Goal: Transaction & Acquisition: Purchase product/service

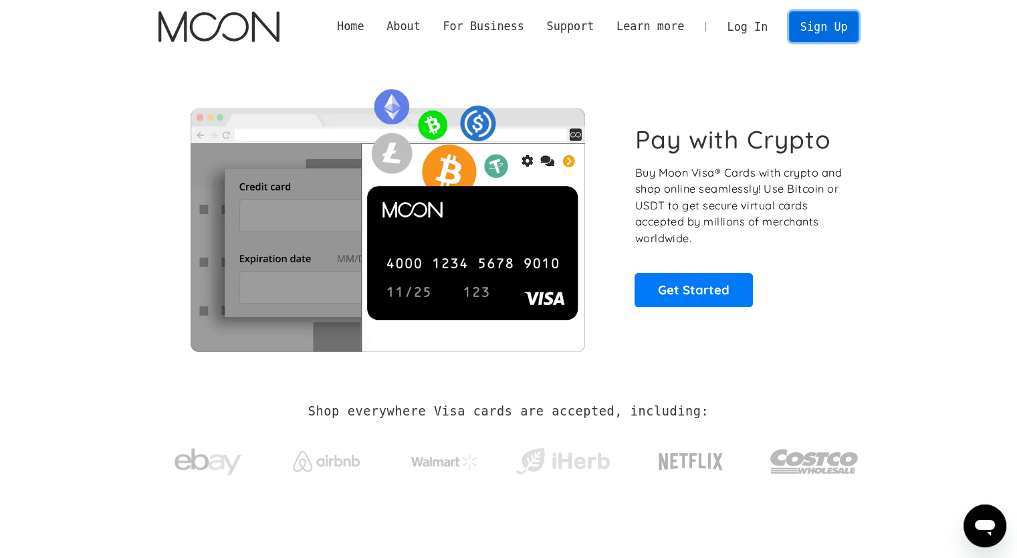
click at [805, 27] on link "Sign Up" at bounding box center [824, 26] width 70 height 30
click at [813, 25] on link "Sign Up" at bounding box center [824, 26] width 70 height 30
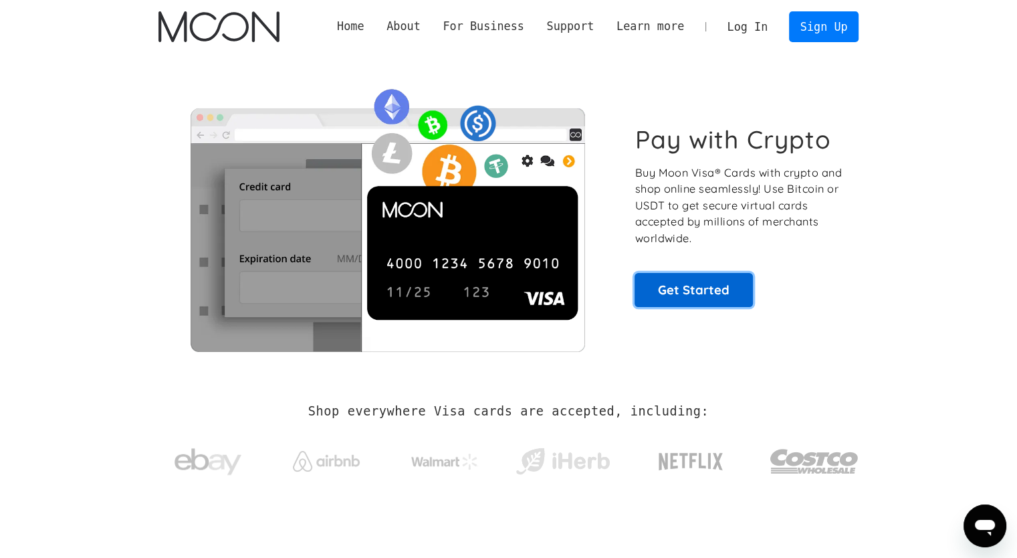
click at [709, 293] on link "Get Started" at bounding box center [694, 289] width 118 height 33
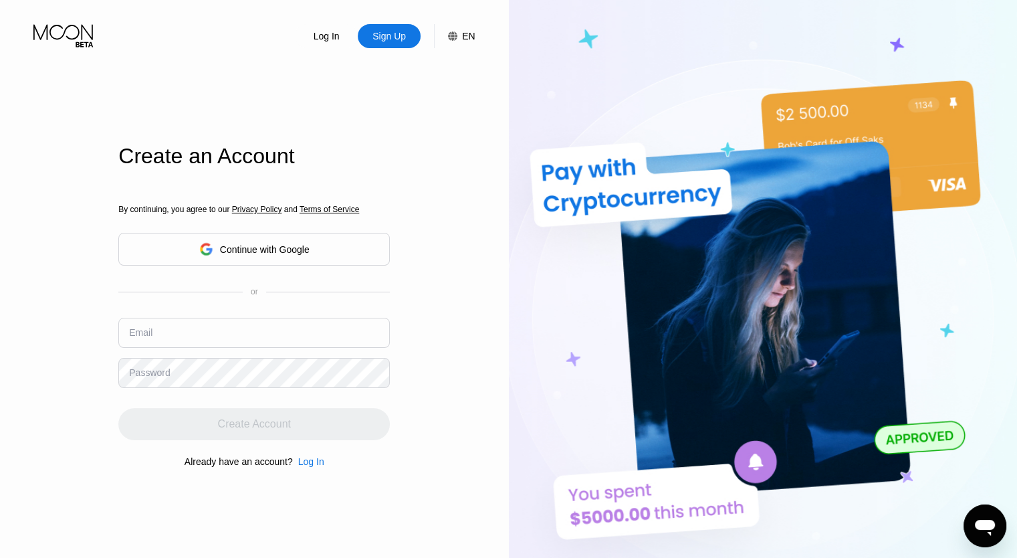
click at [404, 35] on div "Sign Up" at bounding box center [389, 35] width 36 height 13
click at [398, 38] on div "Sign Up" at bounding box center [389, 35] width 36 height 13
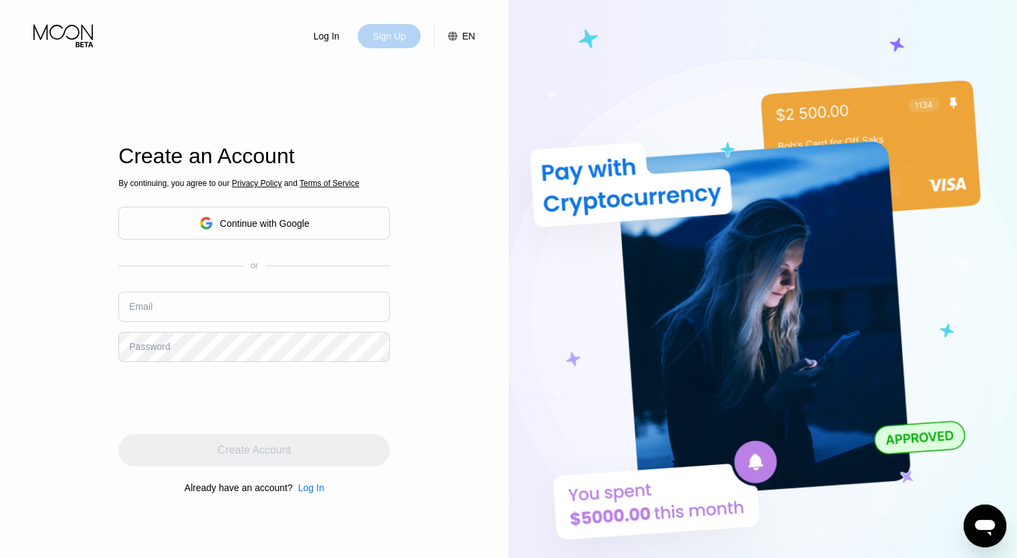
click at [377, 46] on div "Sign Up" at bounding box center [389, 36] width 63 height 24
click at [222, 302] on input "text" at bounding box center [254, 307] width 272 height 30
click at [426, 293] on div "Log In Sign Up EN Language English Save Create an Account By continuing, you ag…" at bounding box center [254, 306] width 509 height 613
click at [201, 296] on input "text" at bounding box center [254, 307] width 272 height 30
paste input "[EMAIL_ADDRESS][DOMAIN_NAME]"
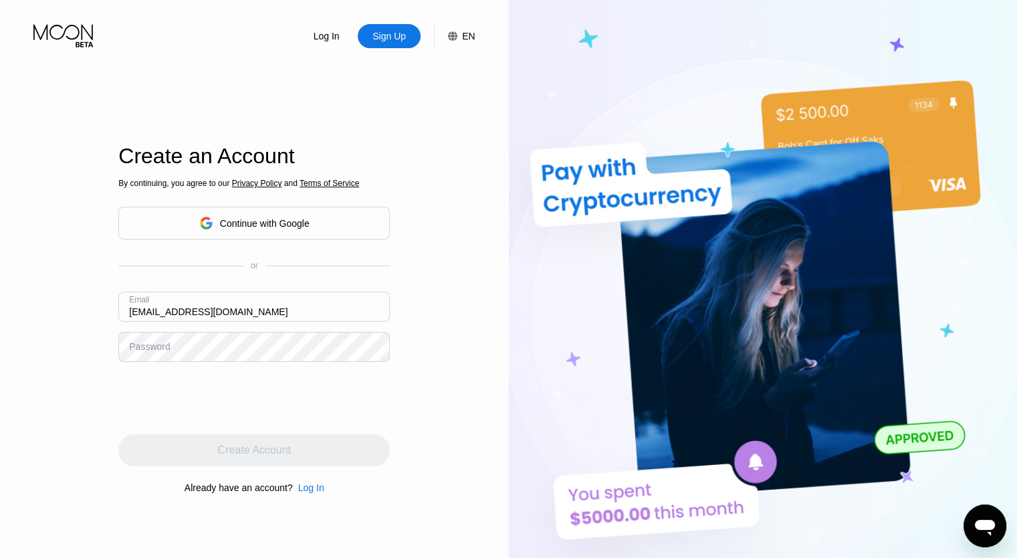
type input "[EMAIL_ADDRESS][DOMAIN_NAME]"
click at [5, 340] on div "Log In Sign Up EN Language English Save Create an Account By continuing, you ag…" at bounding box center [254, 306] width 509 height 613
click at [19, 342] on div "Log In Sign Up EN Language English Save Create an Account By continuing, you ag…" at bounding box center [254, 306] width 509 height 613
click at [384, 41] on div "Sign Up" at bounding box center [389, 35] width 36 height 13
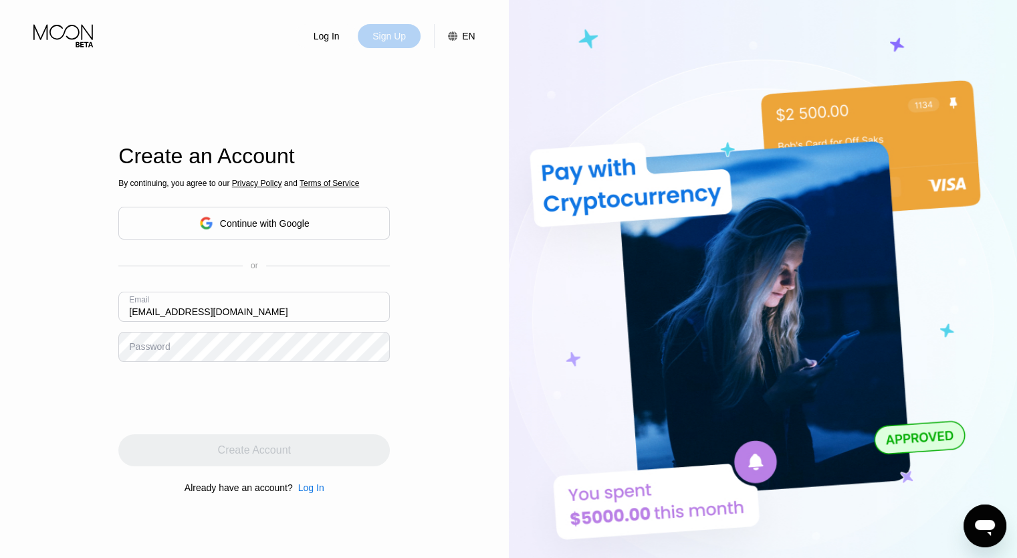
click at [384, 41] on div "Sign Up" at bounding box center [389, 35] width 36 height 13
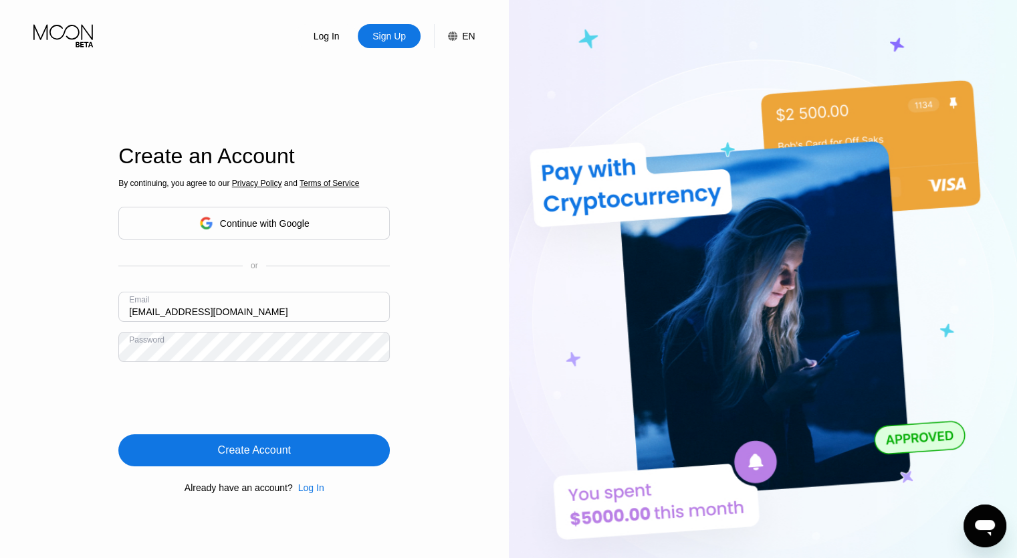
click at [249, 449] on div "Create Account" at bounding box center [254, 449] width 73 height 13
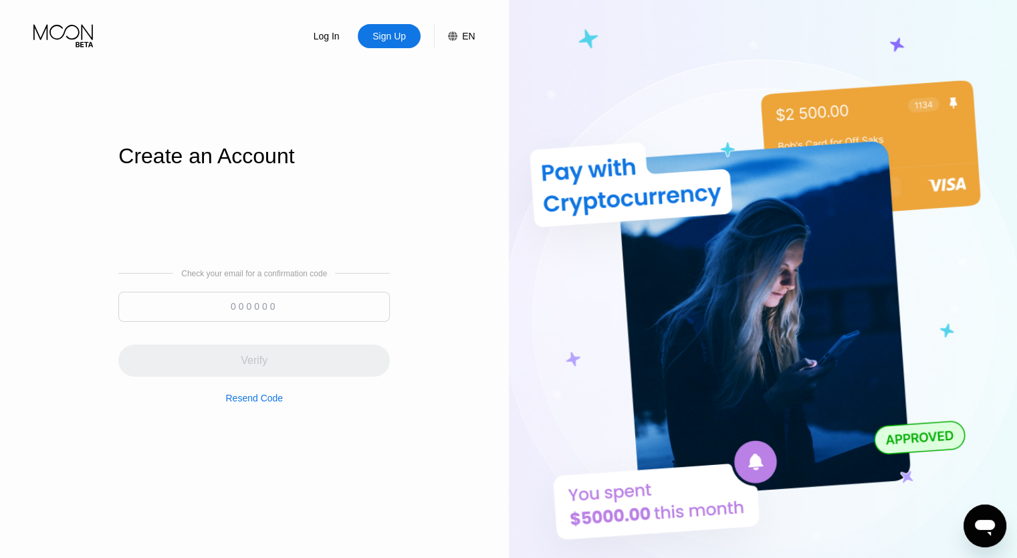
click at [239, 310] on input at bounding box center [254, 307] width 272 height 30
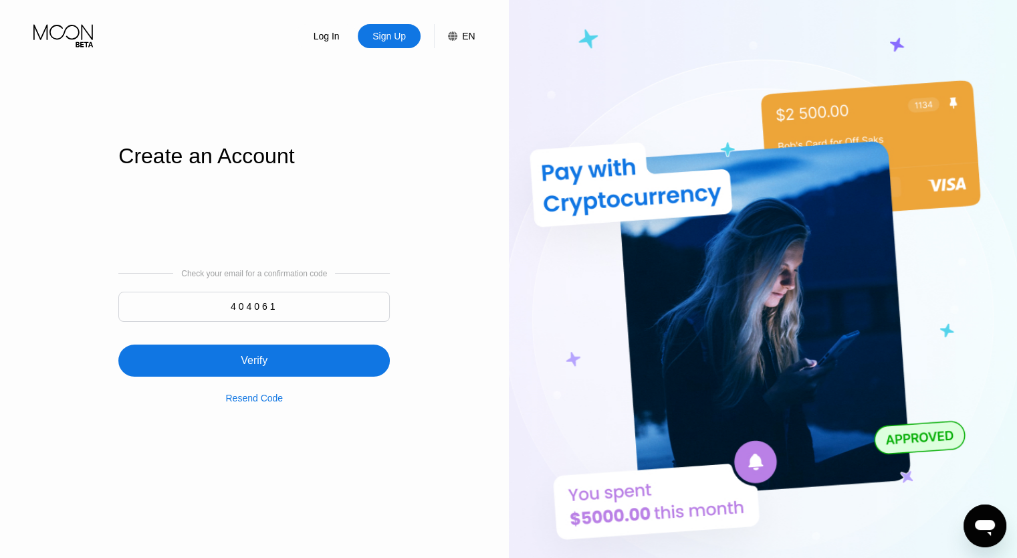
type input "404061"
click at [247, 348] on div "Verify" at bounding box center [254, 360] width 272 height 32
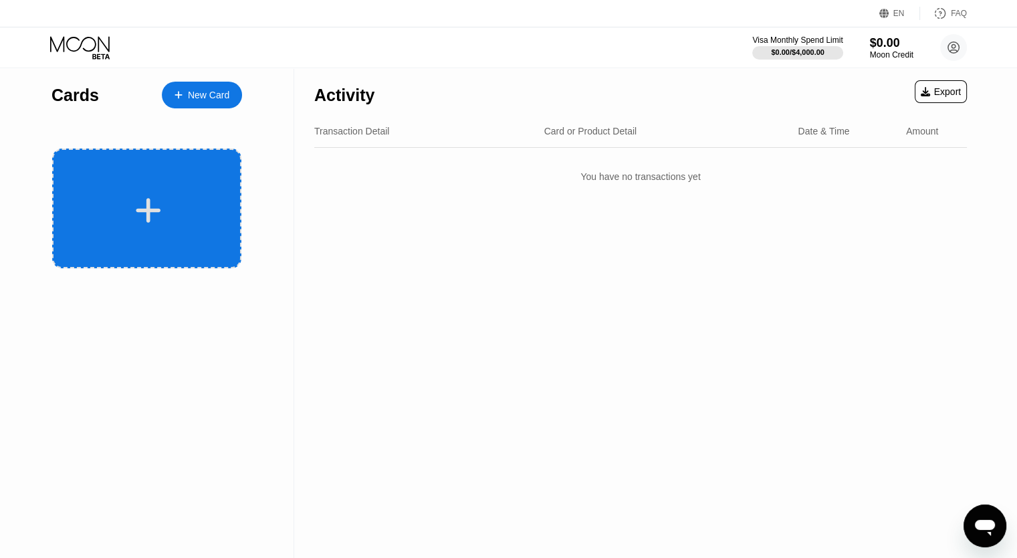
click at [158, 201] on icon at bounding box center [148, 210] width 26 height 30
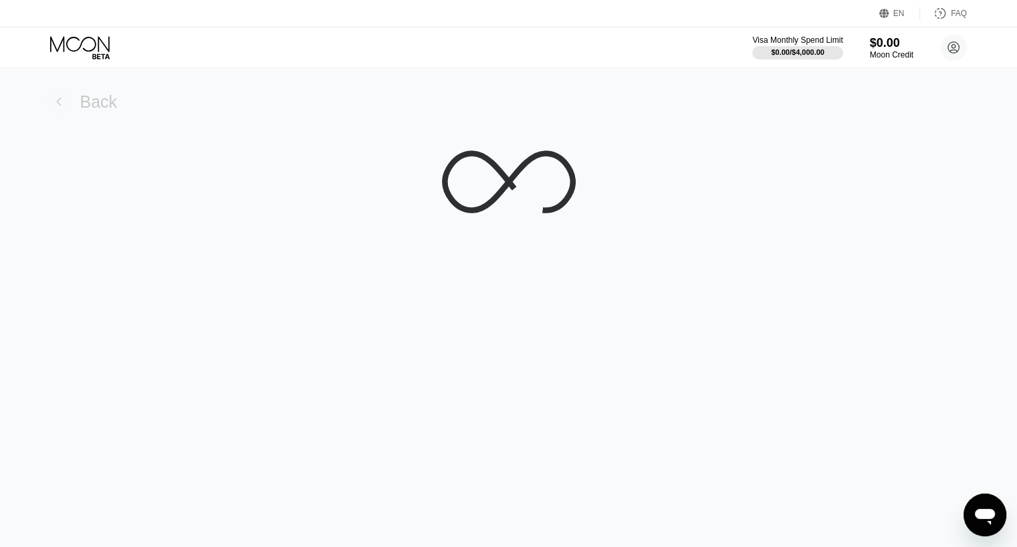
click at [62, 102] on rect at bounding box center [58, 101] width 27 height 27
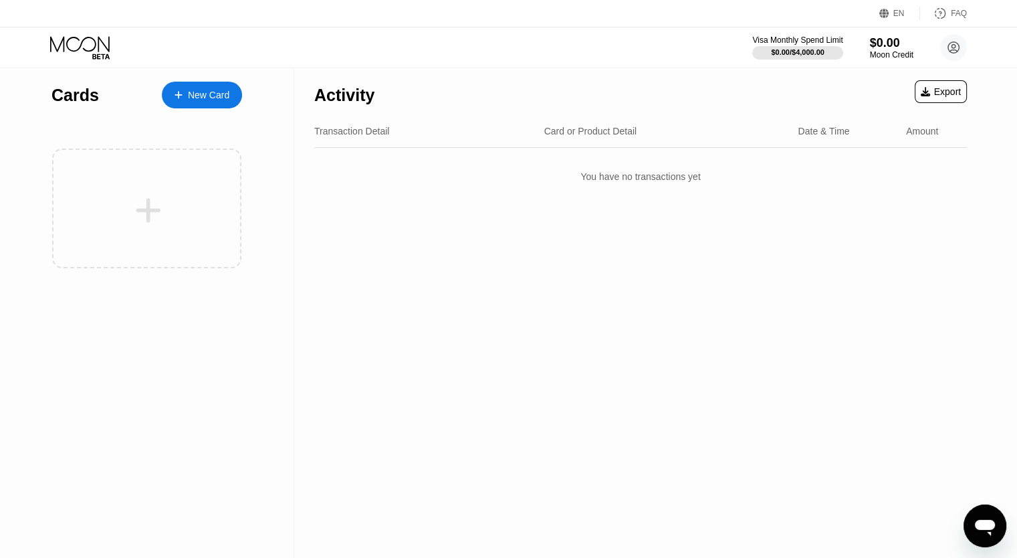
click at [205, 98] on div "New Card" at bounding box center [208, 95] width 41 height 11
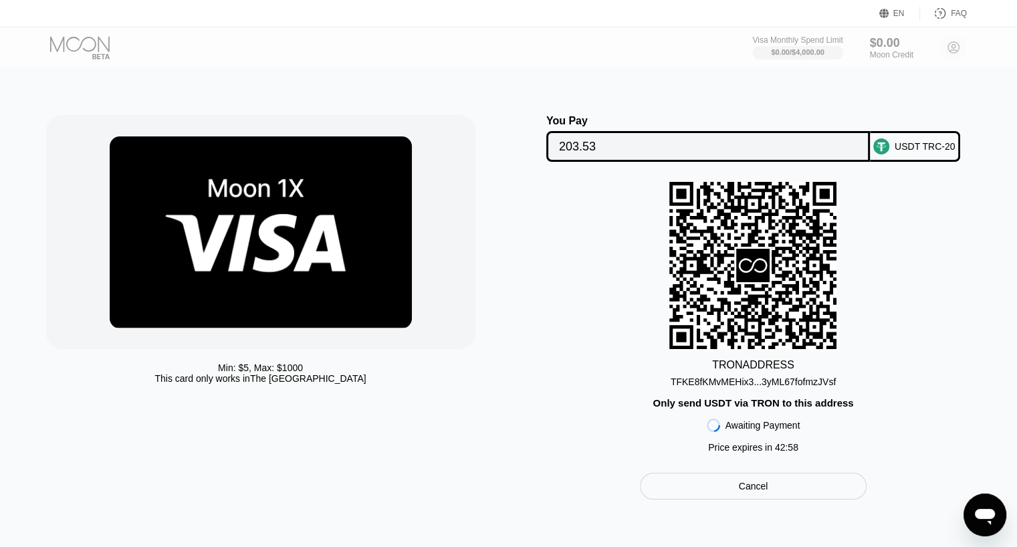
click at [999, 509] on div "Mesajlaşma penceresini aç" at bounding box center [985, 515] width 40 height 40
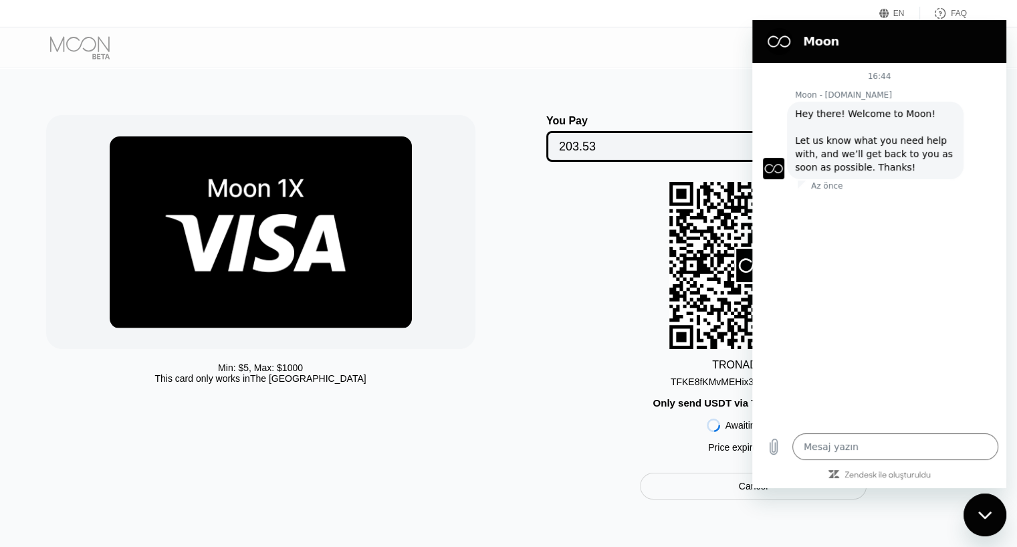
type textarea "x"
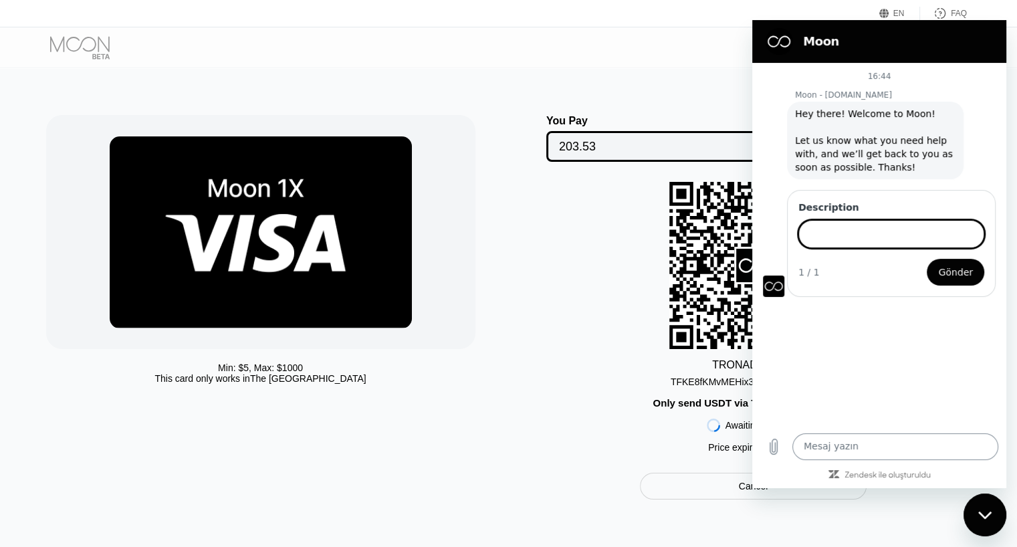
click at [853, 445] on textarea at bounding box center [895, 446] width 206 height 27
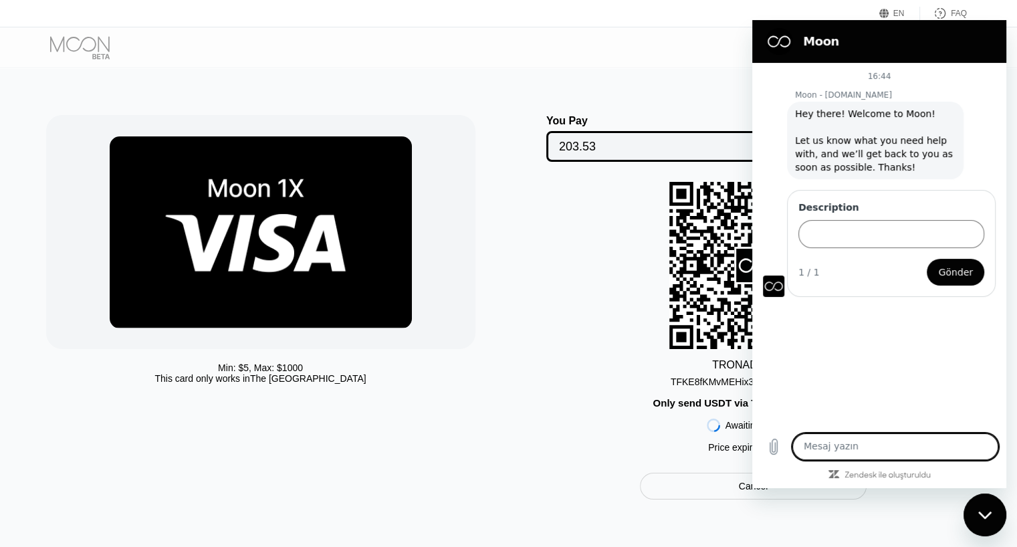
paste textarea "I MADE THE PAYMENT, BUT IT DIDN'T COME TO MY ACCOUNT"
type textarea "I MADE THE PAYMENT, BUT IT DIDN'T COME TO MY ACCOUNT"
click at [857, 239] on input "Description" at bounding box center [892, 234] width 186 height 28
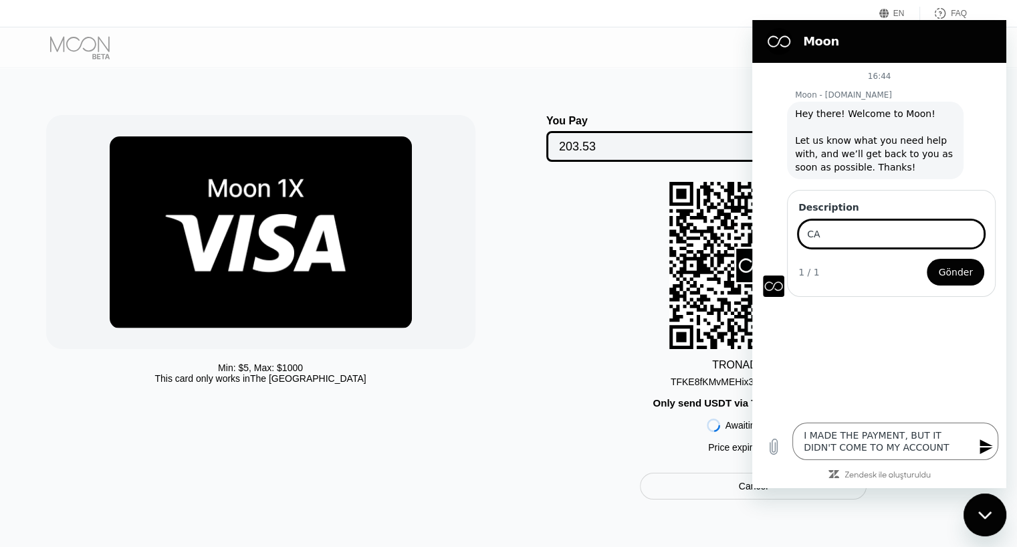
type input "C"
type input "PAYMENT"
click at [942, 272] on span "Gönder" at bounding box center [955, 272] width 35 height 16
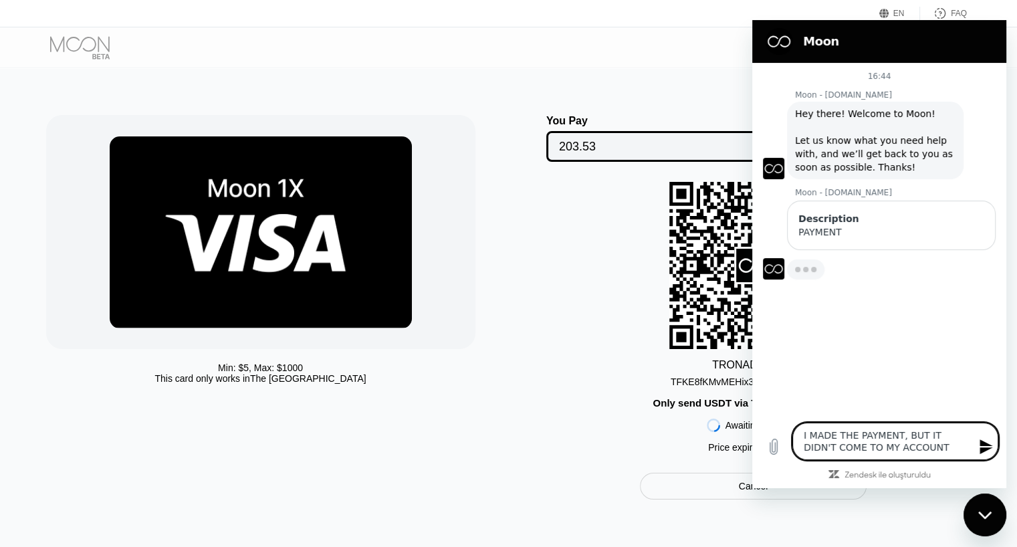
click at [985, 441] on icon "Mesaj gönder" at bounding box center [986, 447] width 16 height 16
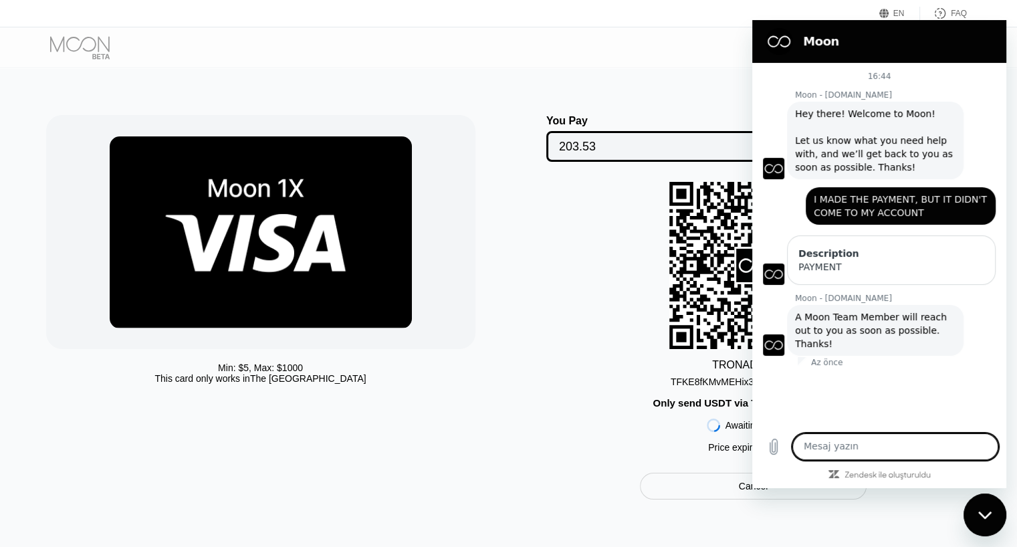
paste textarea "I MADE THE PAYMENT, BUT IT DIDN'T COME TO MY ACCOUNT"
type textarea "I MADE THE PAYMENT, BUT IT DIDN'T COME TO MY ACCOUNT"
click at [978, 451] on icon "Mesaj gönder" at bounding box center [986, 447] width 16 height 16
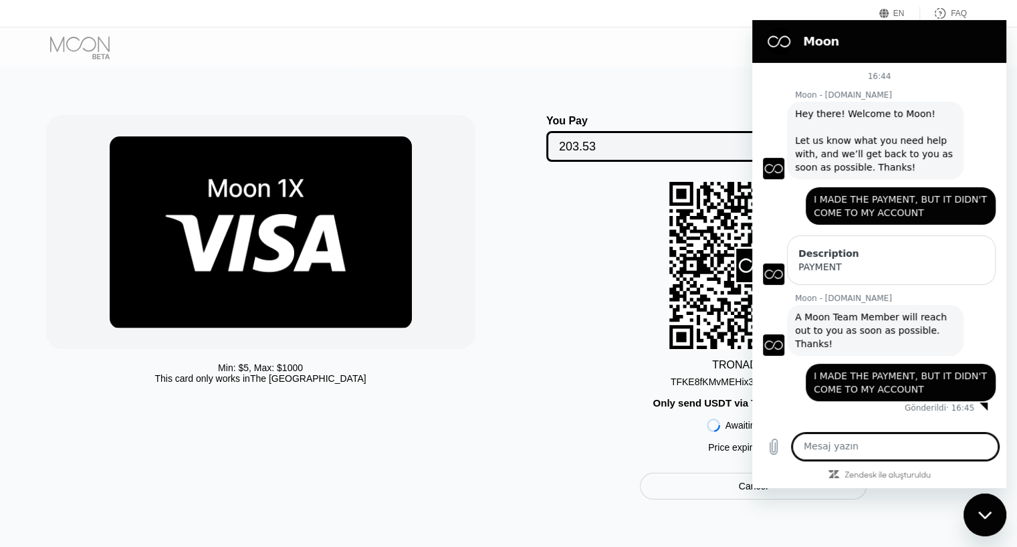
click at [979, 516] on icon "Mesajlaşma penceresini kapat" at bounding box center [985, 515] width 14 height 9
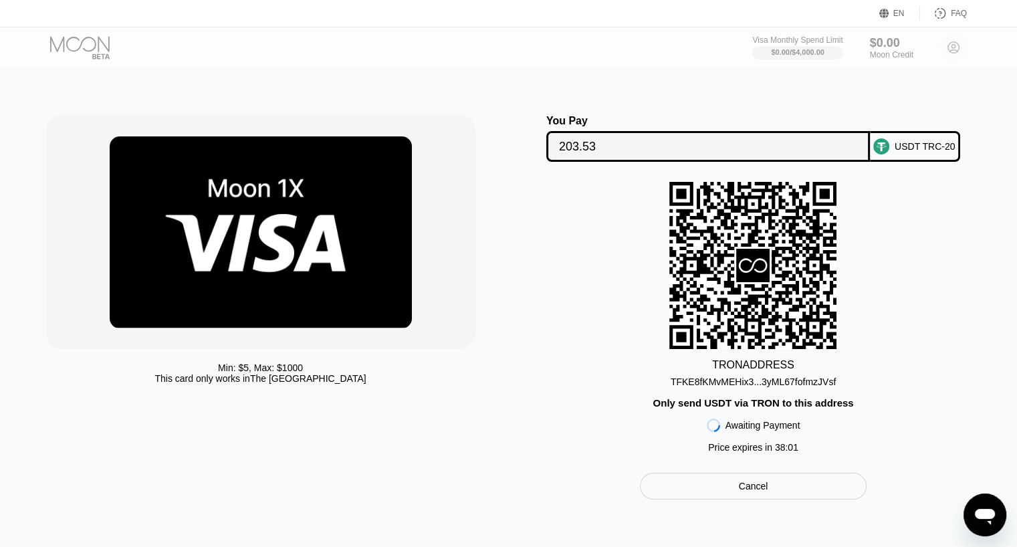
click at [983, 516] on icon "Mesajlaşma penceresini aç" at bounding box center [985, 517] width 20 height 16
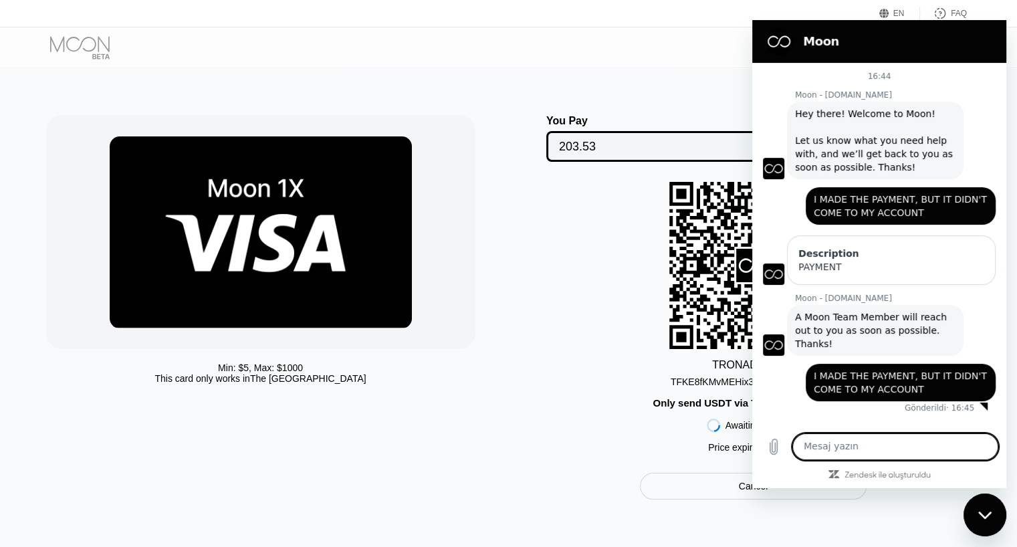
type textarea "?"
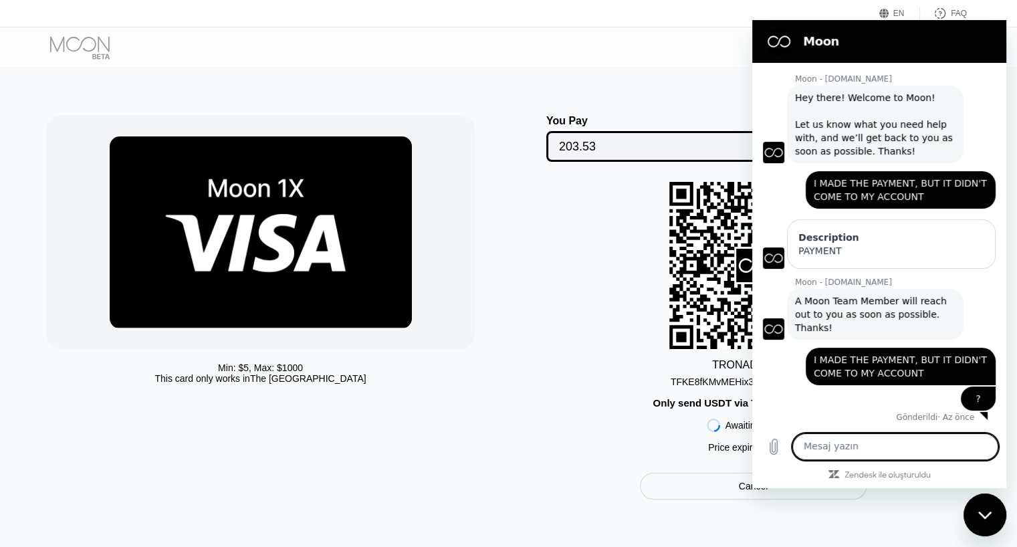
click at [836, 441] on textarea at bounding box center [895, 446] width 206 height 27
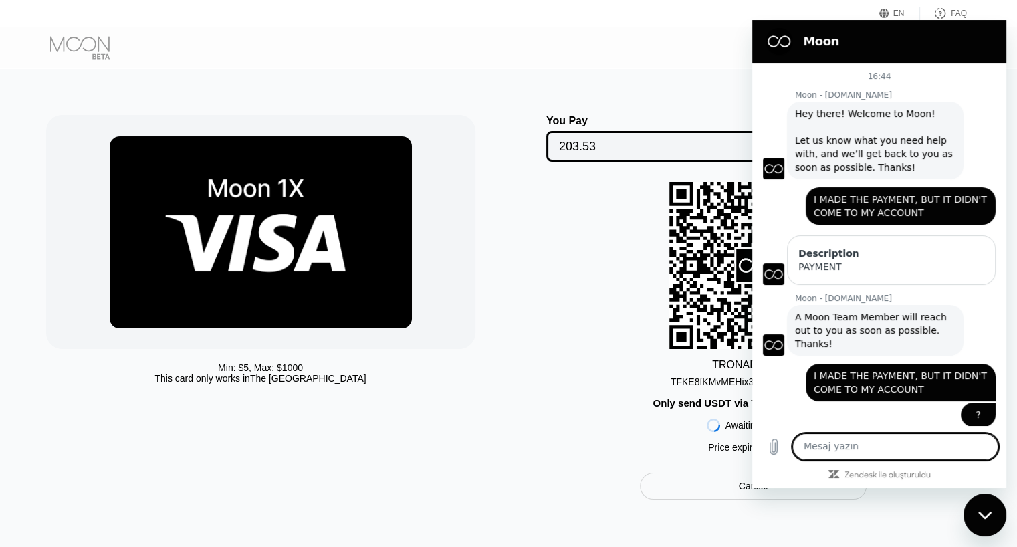
scroll to position [16, 0]
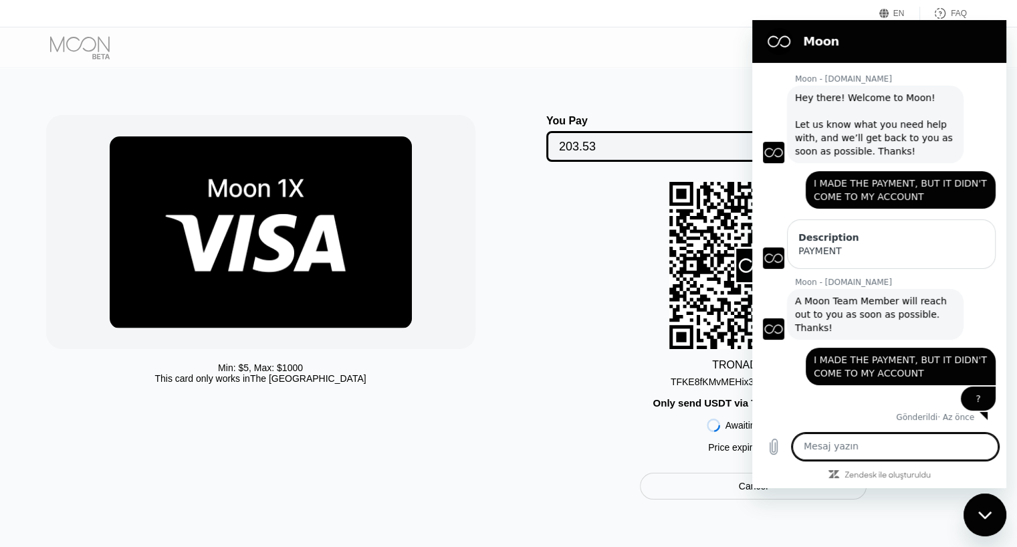
type textarea "?"
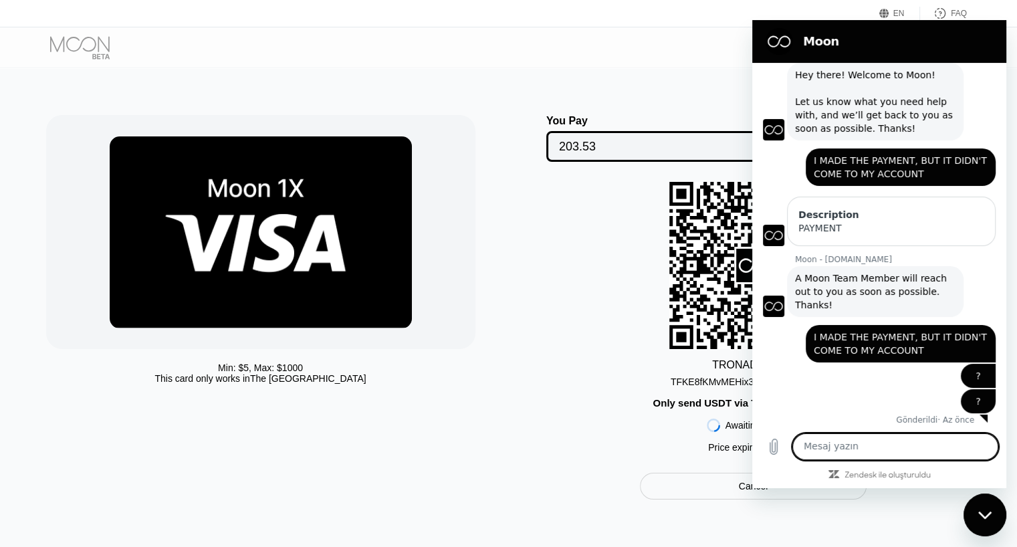
scroll to position [41, 0]
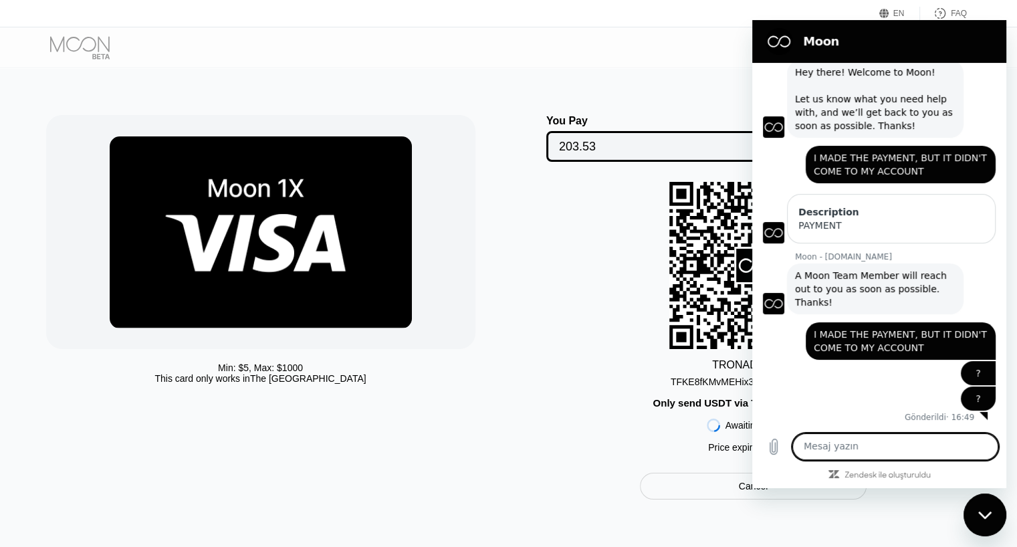
click at [506, 223] on div "Min: $ 5 , Max: $ 1000 This card only works in The United States" at bounding box center [277, 307] width 463 height 385
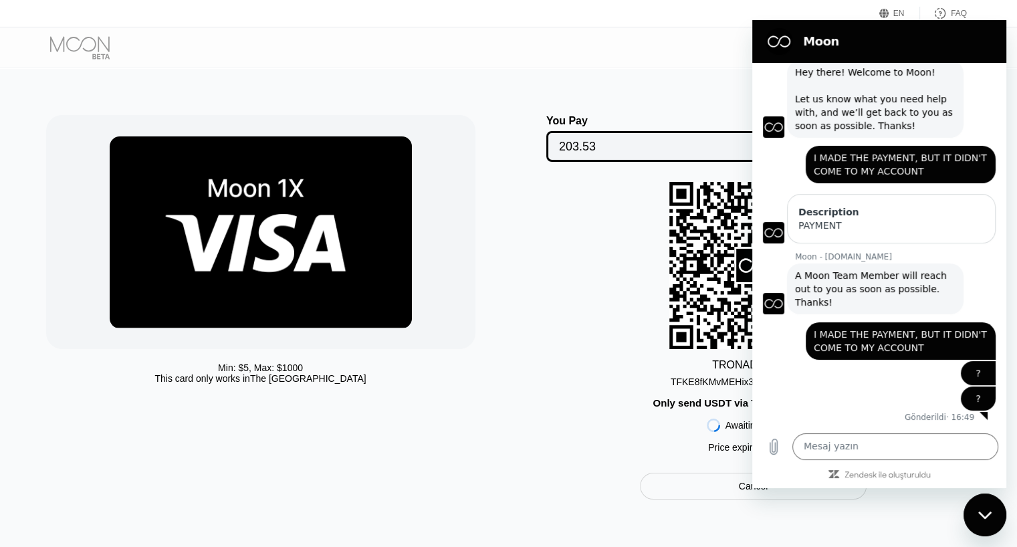
click at [985, 512] on icon "Mesajlaşma penceresini kapat" at bounding box center [985, 515] width 14 height 9
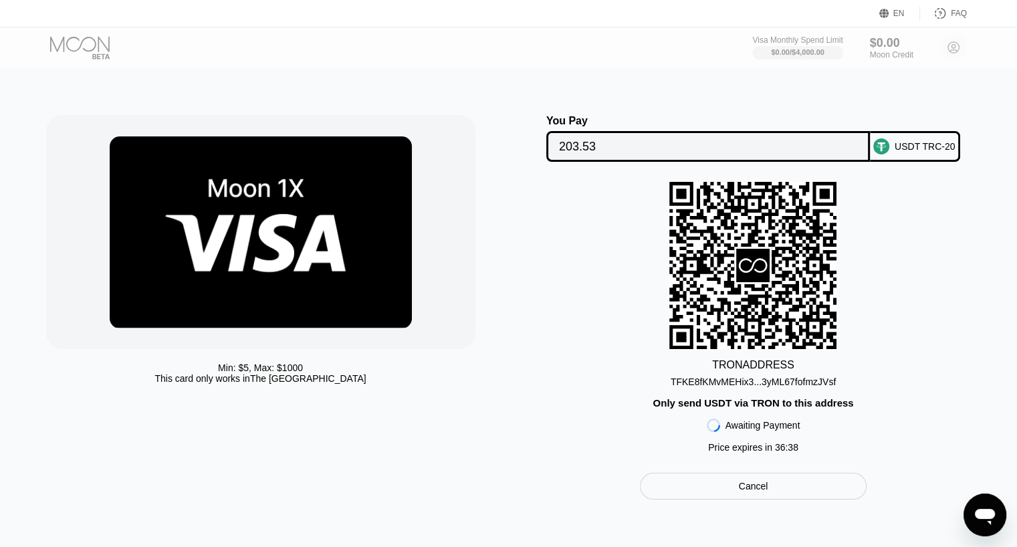
click at [771, 387] on div "TFKE8fKMvMEHix3...3yML67fofmzJVsf" at bounding box center [753, 382] width 165 height 11
click at [681, 154] on input "203.53" at bounding box center [708, 146] width 298 height 27
click at [986, 501] on div "Mesajlaşma penceresini aç" at bounding box center [985, 515] width 40 height 40
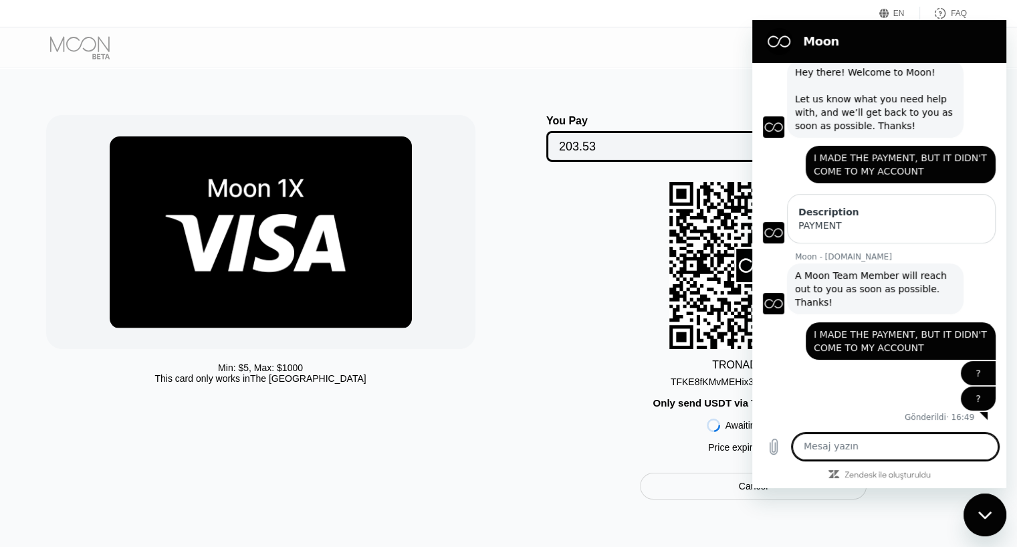
click at [992, 511] on div "Mesajlaşma penceresini kapat" at bounding box center [985, 515] width 40 height 40
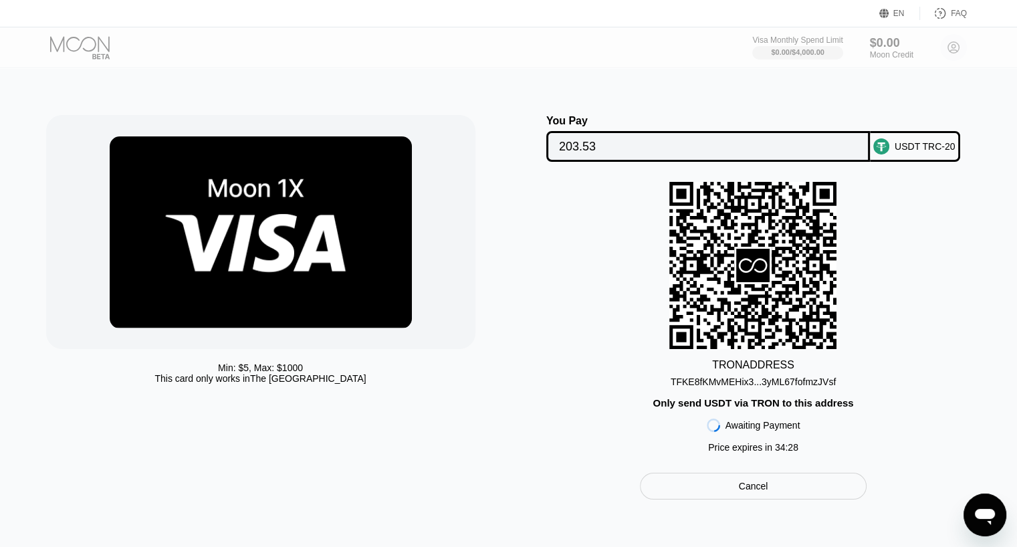
scroll to position [41, 0]
click at [975, 498] on div "Mesajlaşma penceresini aç" at bounding box center [985, 515] width 40 height 40
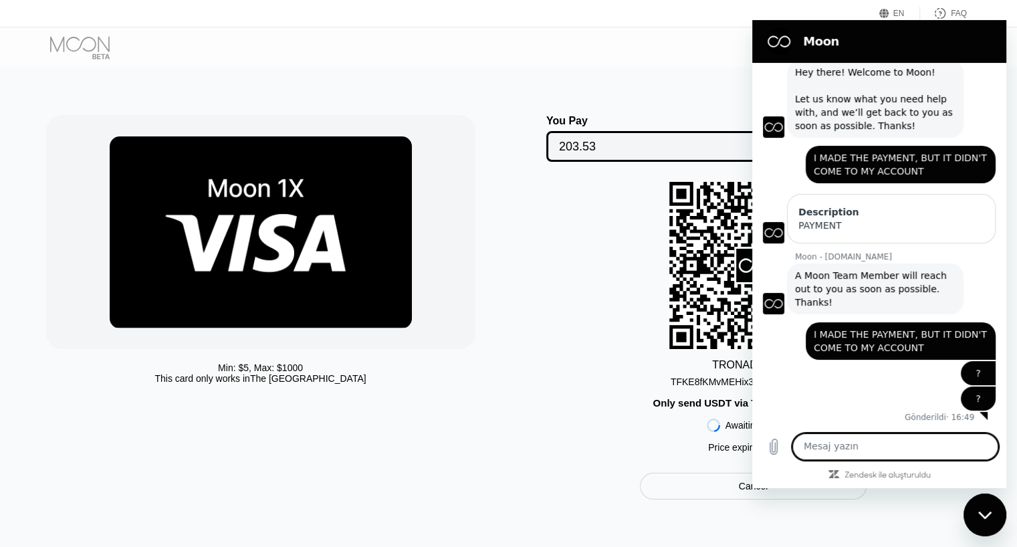
paste textarea "00a3b08967bcd0fd0cf030c546721e041c5b11dd74fe40205614bb0c83feaac0"
type textarea "00a3b08967bcd0fd0cf030c546721e041c5b11dd74fe40205614bb0c83feaac0"
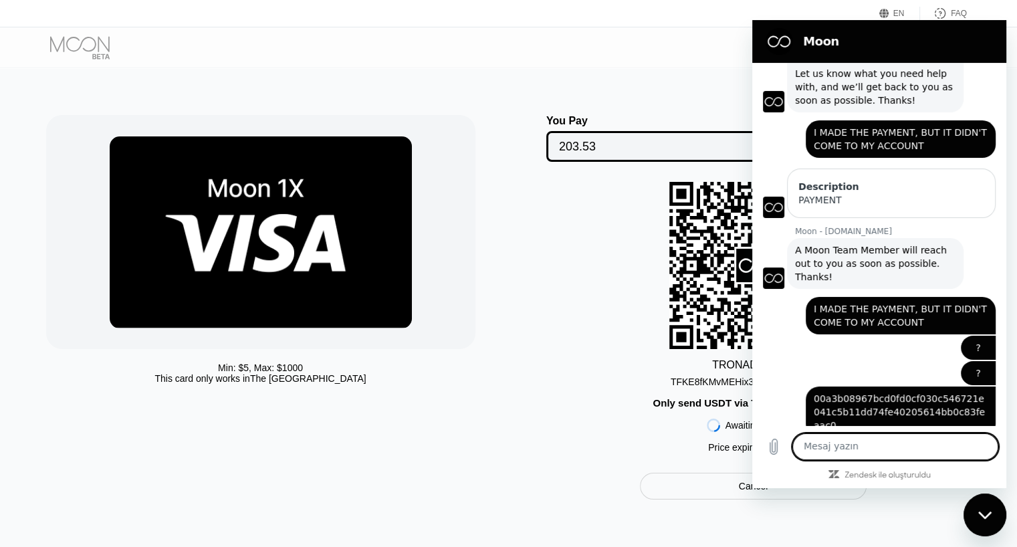
scroll to position [80, 0]
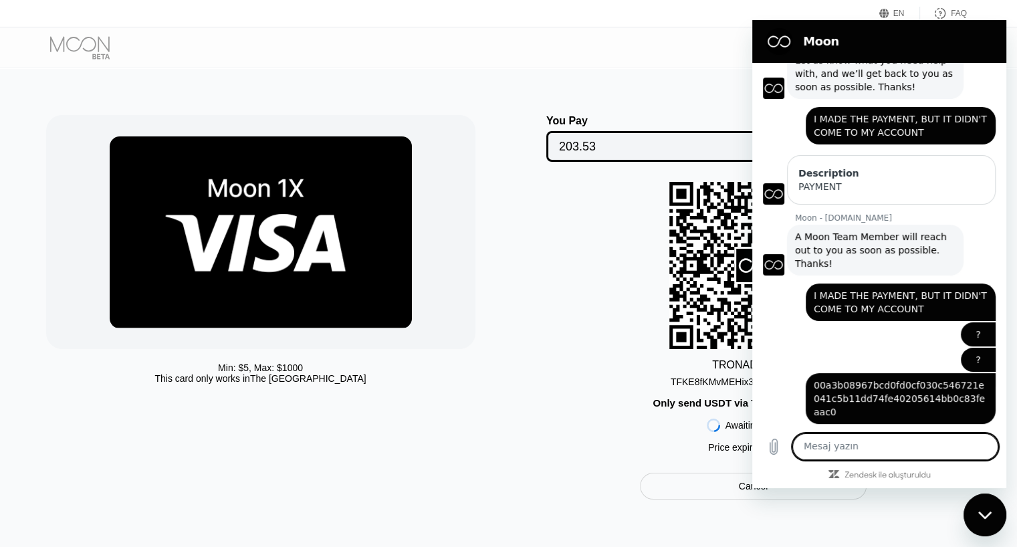
type textarea "T"
type textarea "HASH KOD"
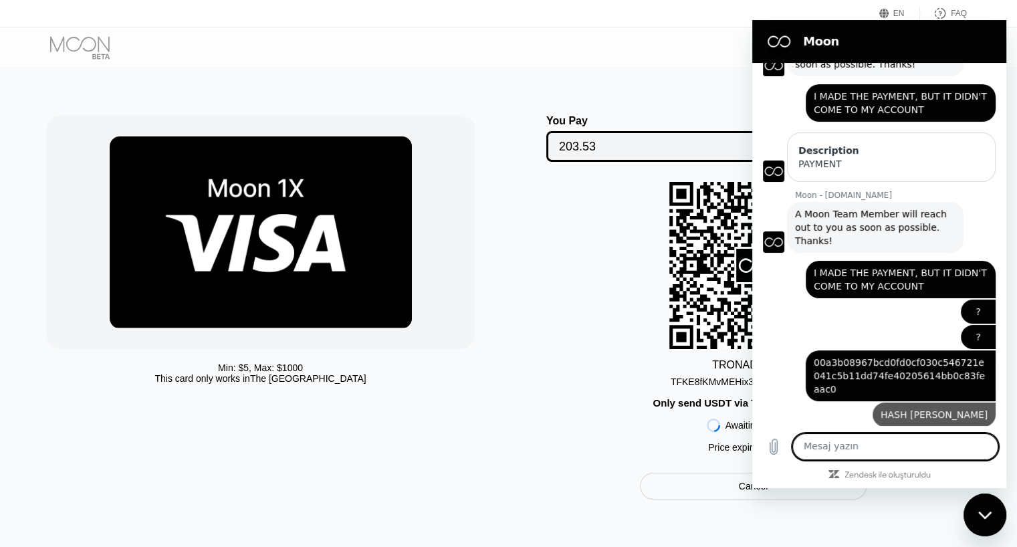
scroll to position [106, 0]
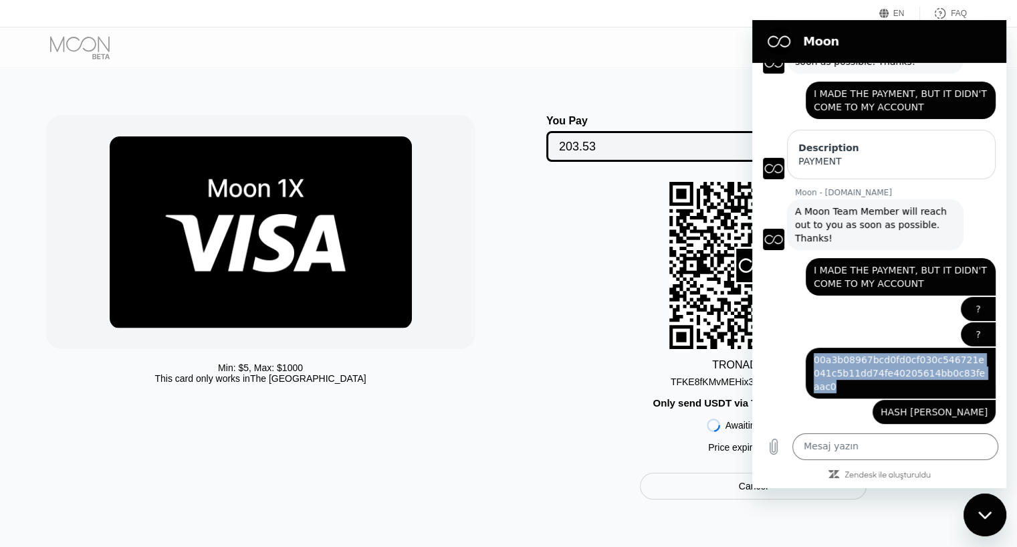
drag, startPoint x: 814, startPoint y: 358, endPoint x: 967, endPoint y: 375, distance: 154.0
click at [967, 375] on span "00a3b08967bcd0fd0cf030c546721e041c5b11dd74fe40205614bb0c83feaac0" at bounding box center [901, 373] width 174 height 40
click at [583, 276] on div "TRON ADDRESS TFKE8fKMvMEHix3...3yML67fofmzJVsf Only send USDT via TRON to this …" at bounding box center [753, 321] width 463 height 278
click at [993, 519] on div "Mesajlaşma penceresini kapat" at bounding box center [985, 515] width 40 height 40
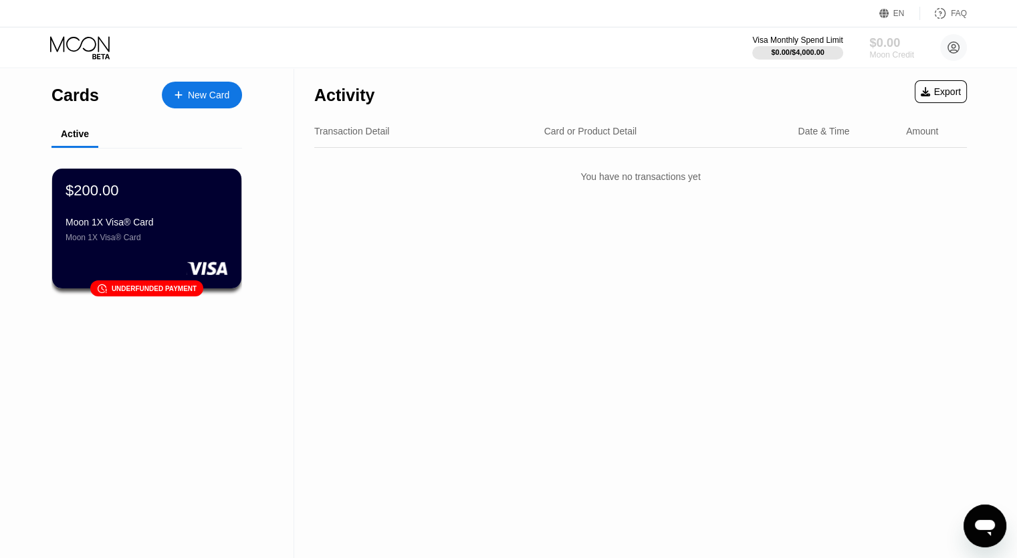
click at [896, 53] on div "Moon Credit" at bounding box center [891, 54] width 45 height 9
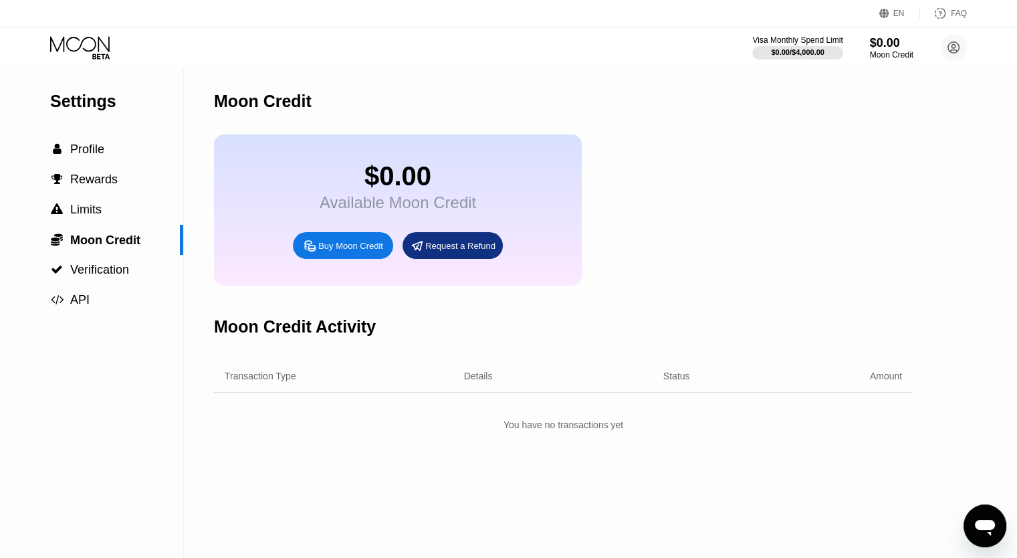
click at [69, 40] on icon at bounding box center [81, 47] width 62 height 23
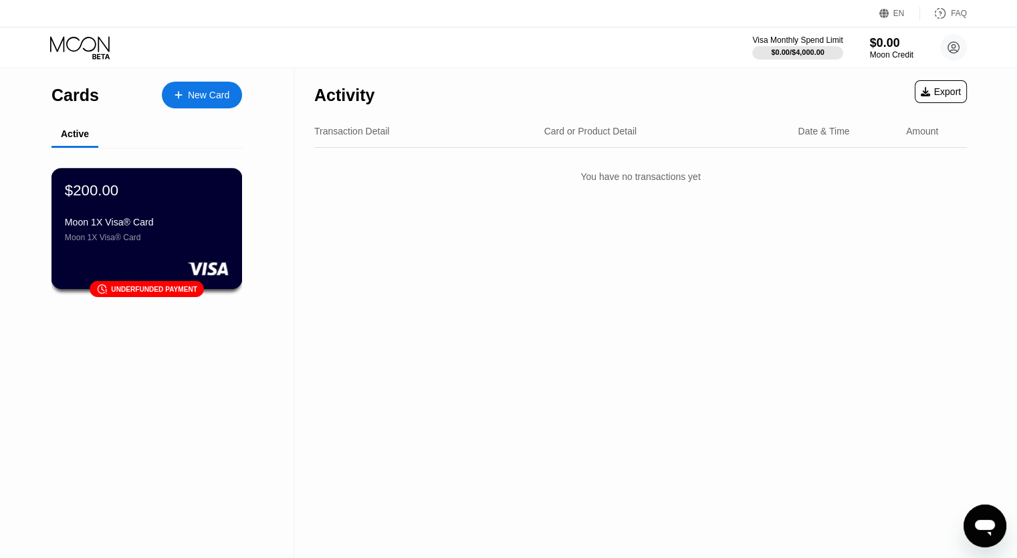
click at [122, 242] on div "Moon 1X Visa® Card" at bounding box center [147, 237] width 164 height 9
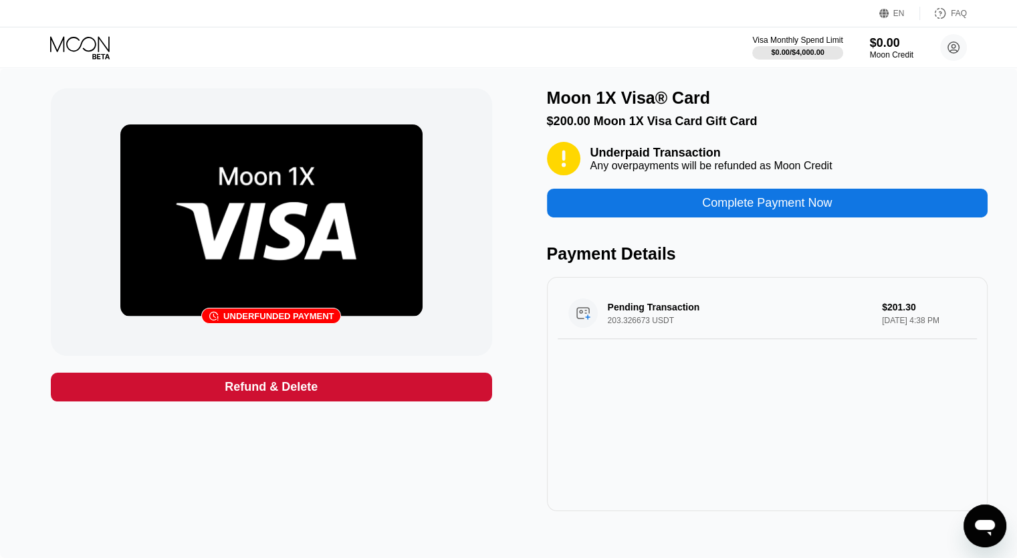
click at [480, 310] on div "󰗎 Underfunded payment" at bounding box center [271, 222] width 441 height 268
click at [692, 209] on div "Complete Payment Now" at bounding box center [767, 203] width 441 height 29
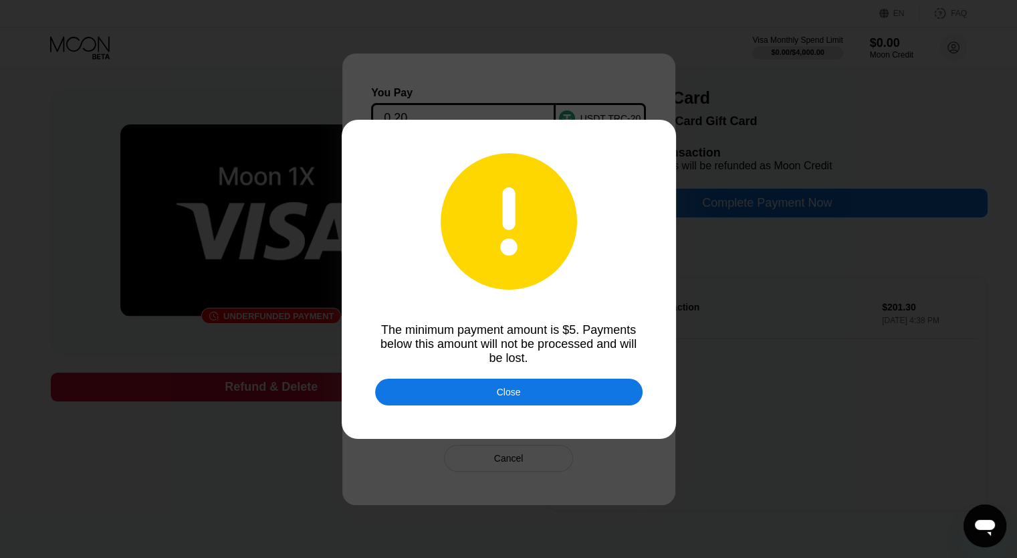
click at [515, 385] on div "Close" at bounding box center [509, 392] width 268 height 27
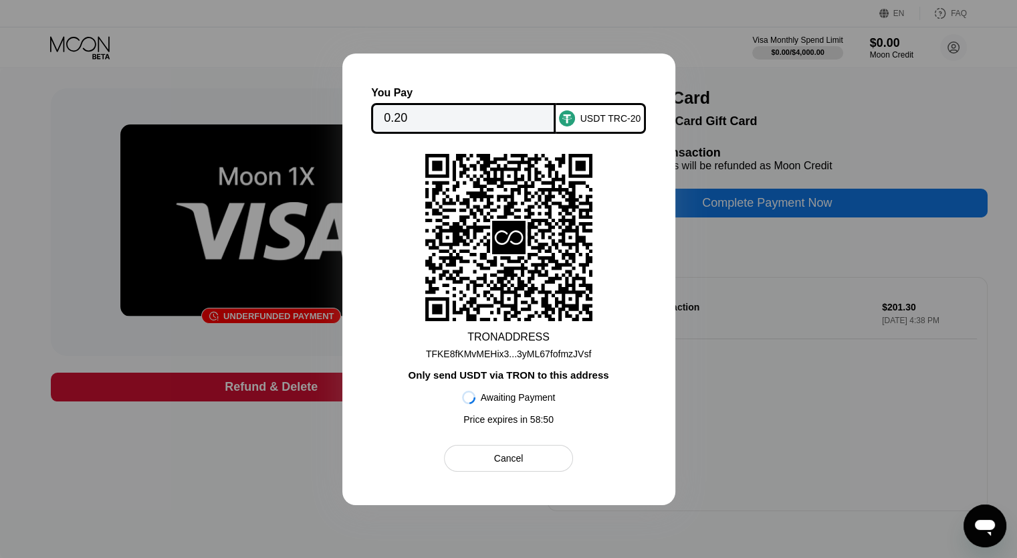
click at [550, 351] on div "TFKE8fKMvMEHix3...3yML67fofmzJVsf" at bounding box center [508, 353] width 165 height 11
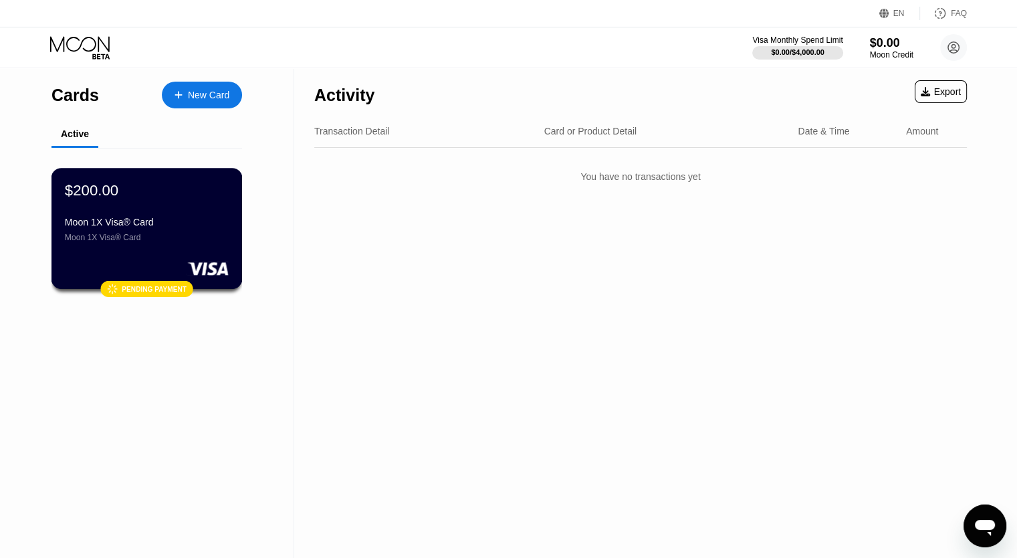
click at [164, 242] on div "Moon 1X Visa® Card" at bounding box center [147, 237] width 164 height 9
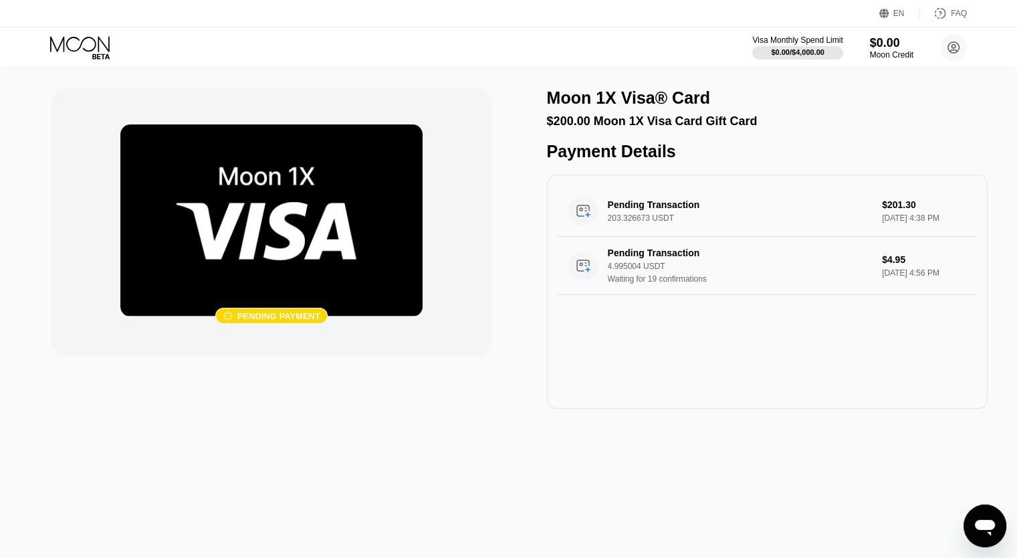
click at [618, 156] on div "Payment Details" at bounding box center [767, 151] width 441 height 19
click at [324, 215] on img at bounding box center [271, 220] width 302 height 192
click at [255, 303] on img at bounding box center [271, 220] width 302 height 192
click at [259, 337] on div " Pending payment" at bounding box center [271, 222] width 441 height 268
click at [268, 330] on div " Pending payment" at bounding box center [271, 222] width 441 height 268
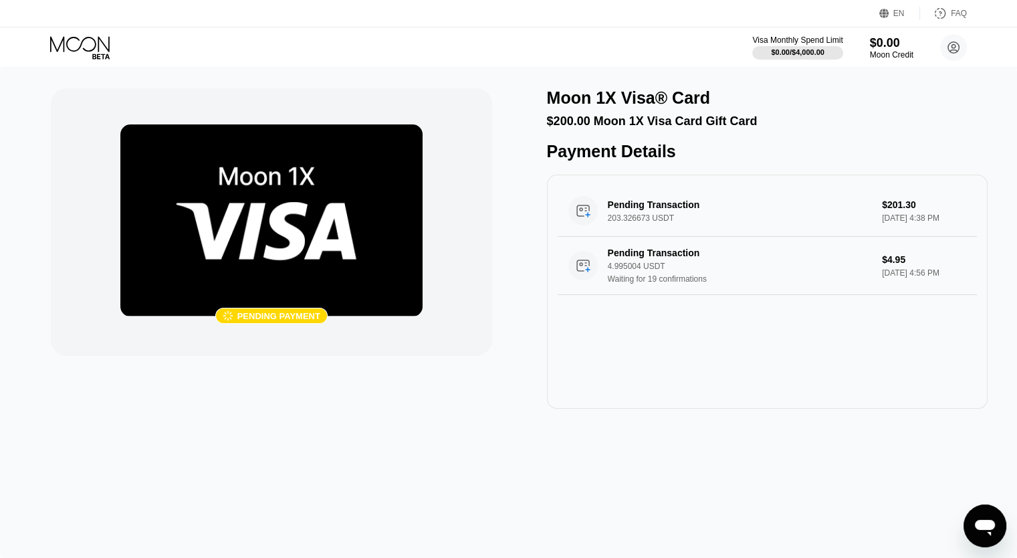
click at [280, 321] on div "Pending payment" at bounding box center [278, 316] width 83 height 10
click at [120, 39] on div at bounding box center [91, 47] width 82 height 23
click at [69, 46] on icon at bounding box center [81, 47] width 62 height 23
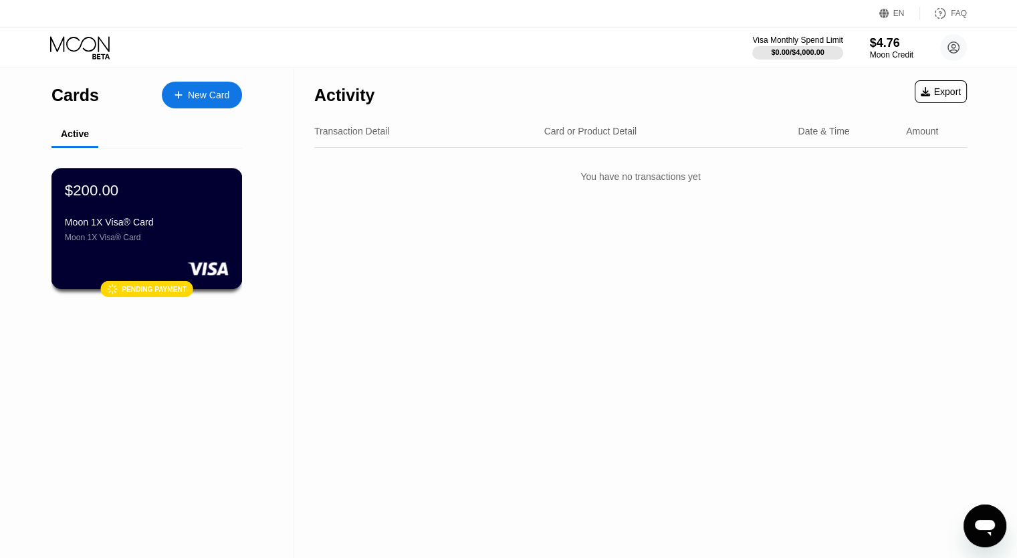
click at [195, 225] on div "Moon 1X Visa® Card" at bounding box center [147, 222] width 164 height 11
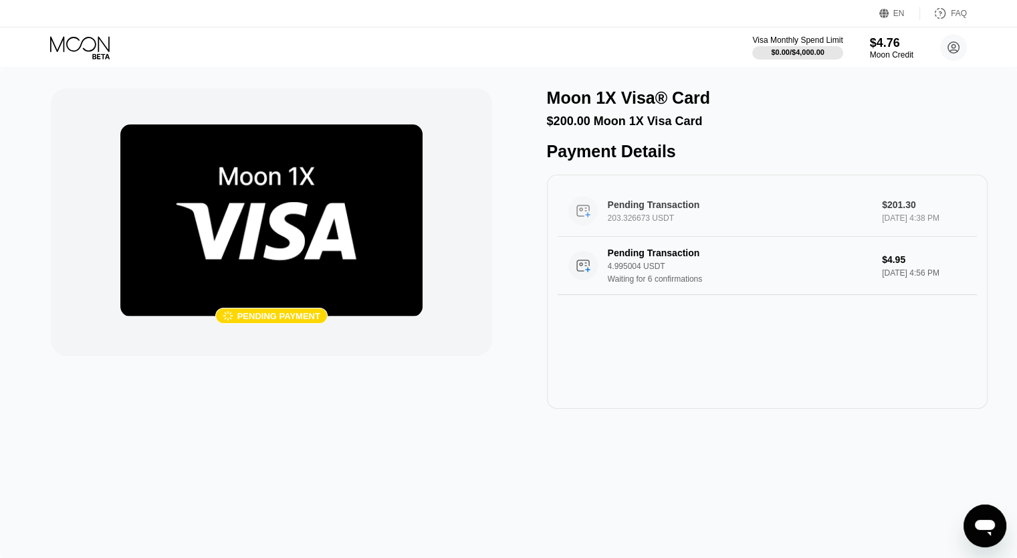
click at [667, 223] on div "203.326673 USDT" at bounding box center [744, 217] width 273 height 9
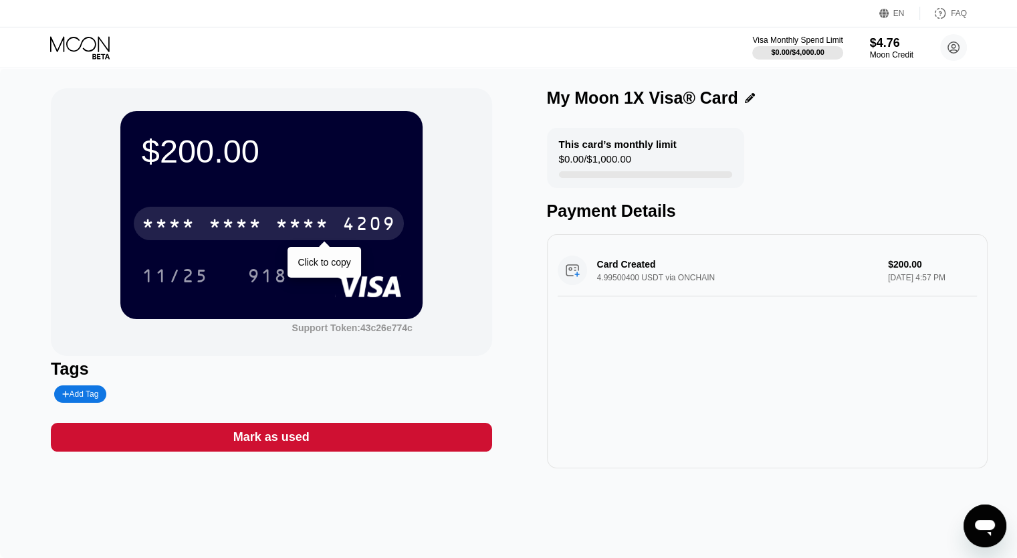
click at [320, 220] on div "* * * *" at bounding box center [303, 225] width 54 height 21
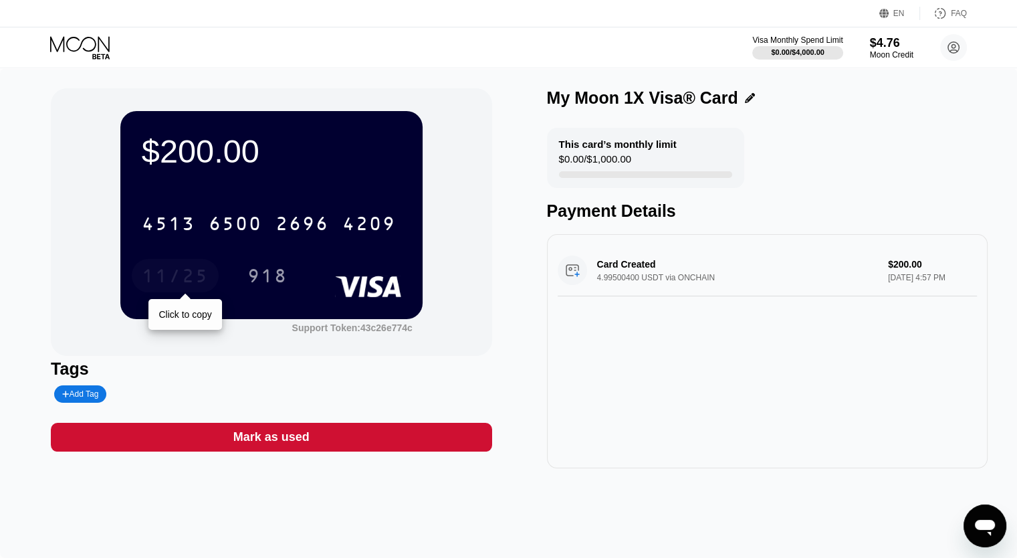
click at [152, 276] on div "11/25" at bounding box center [175, 277] width 67 height 21
